Goal: Navigation & Orientation: Go to known website

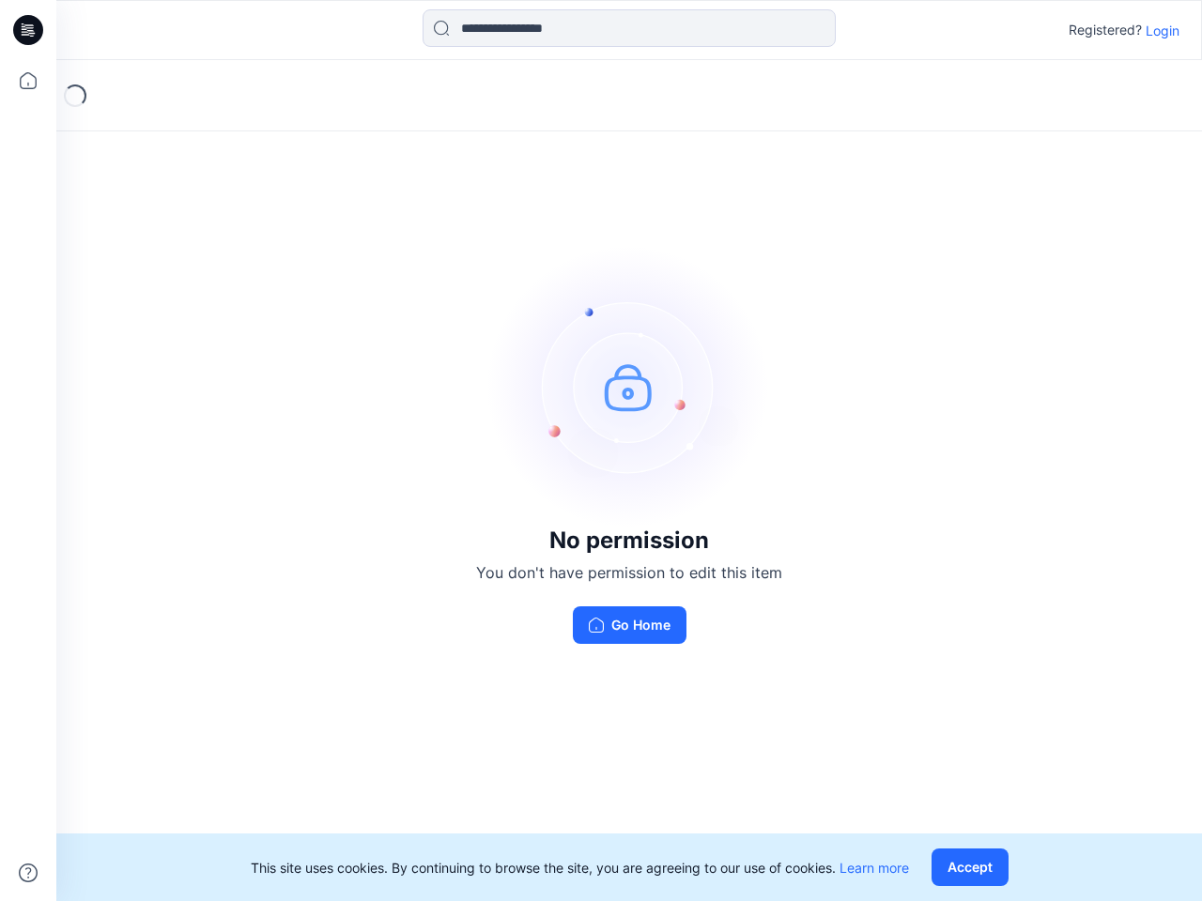
click at [601, 451] on img at bounding box center [629, 387] width 282 height 282
click at [29, 30] on icon at bounding box center [31, 30] width 8 height 1
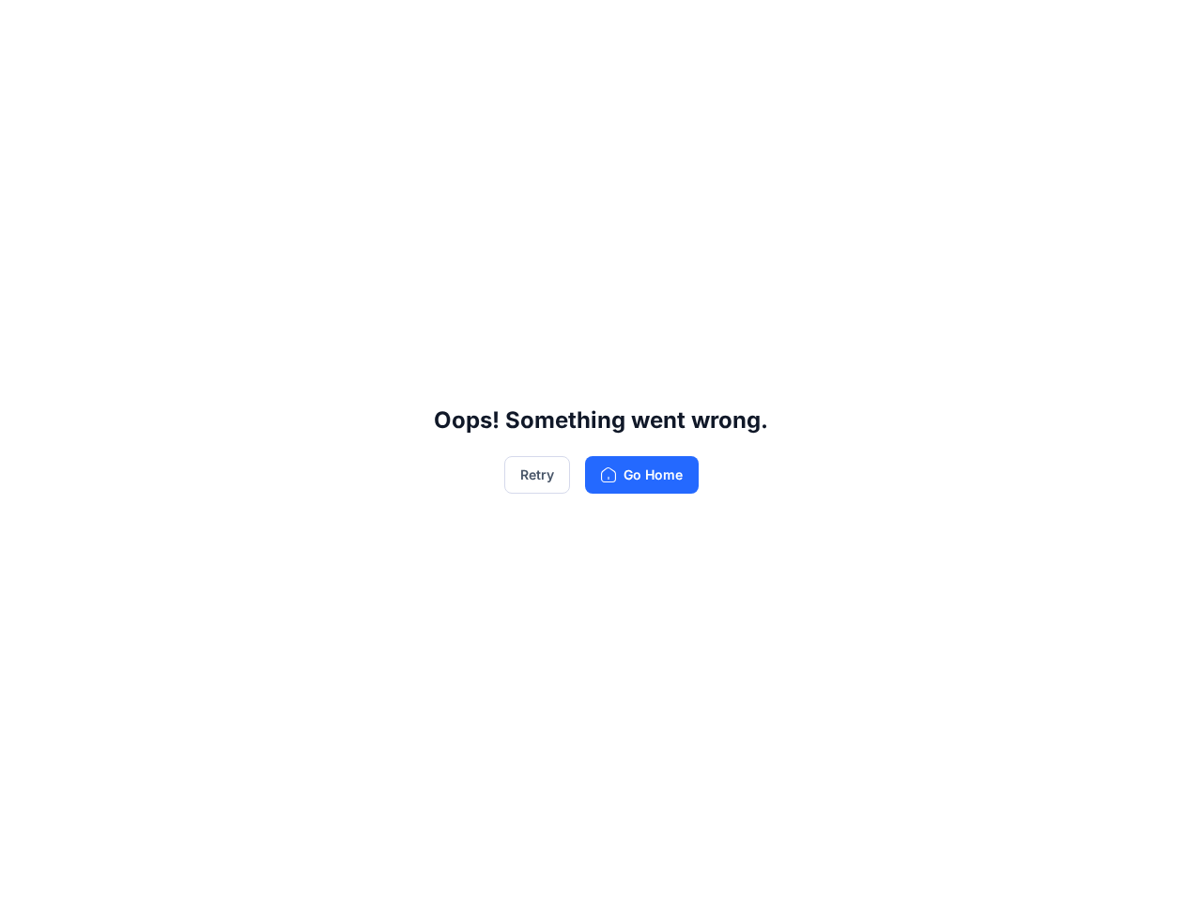
click at [28, 81] on div "Oops! Something went wrong. Retry Go Home" at bounding box center [601, 450] width 1202 height 901
click at [28, 873] on div "Oops! Something went wrong. Retry Go Home" at bounding box center [601, 450] width 1202 height 901
click at [629, 28] on div "Oops! Something went wrong. Retry Go Home" at bounding box center [601, 450] width 1202 height 901
click at [1162, 30] on div "Oops! Something went wrong. Retry Go Home" at bounding box center [601, 450] width 1202 height 901
click at [974, 867] on div "Oops! Something went wrong. Retry Go Home" at bounding box center [601, 450] width 1202 height 901
